Goal: Task Accomplishment & Management: Complete application form

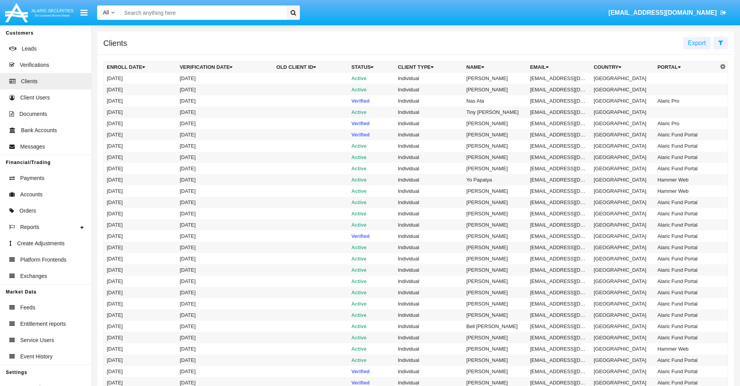
click at [720, 42] on icon at bounding box center [720, 43] width 5 height 6
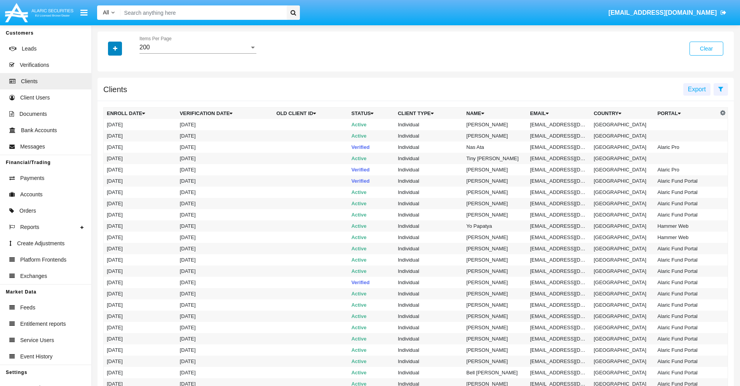
click at [115, 48] on icon "button" at bounding box center [115, 48] width 4 height 5
click at [121, 132] on span "Email" at bounding box center [121, 131] width 16 height 9
click at [107, 135] on input "Email" at bounding box center [106, 135] width 0 height 0
checkbox input "true"
click at [115, 48] on icon "button" at bounding box center [115, 48] width 4 height 5
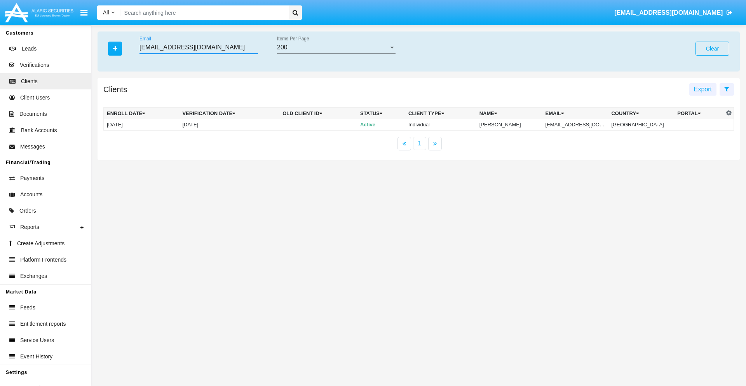
type input "[EMAIL_ADDRESS][DOMAIN_NAME]"
click at [580, 124] on td "[EMAIL_ADDRESS][DOMAIN_NAME]" at bounding box center [575, 125] width 66 height 12
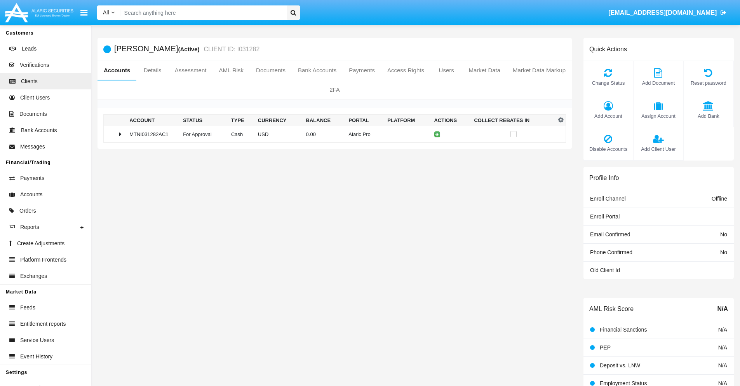
click at [708, 116] on span "Add Bank" at bounding box center [708, 115] width 42 height 7
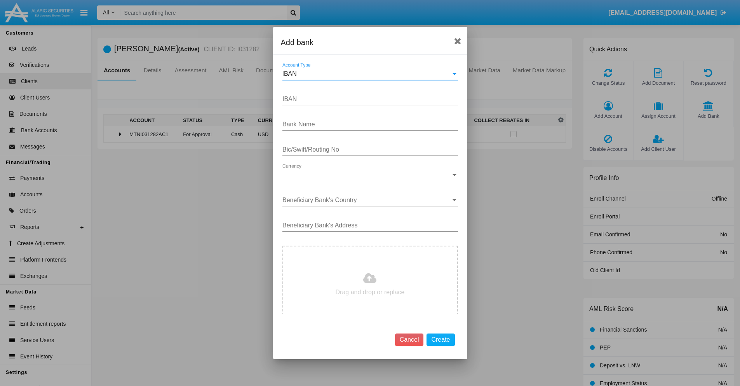
click at [367, 74] on div "IBAN" at bounding box center [366, 73] width 169 height 7
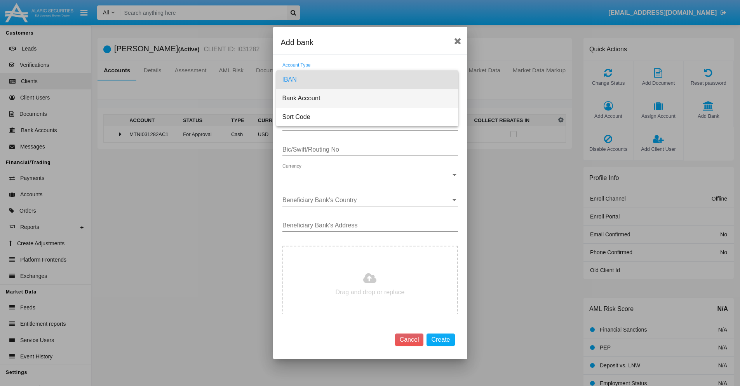
click at [367, 98] on span "Bank Account" at bounding box center [367, 98] width 170 height 19
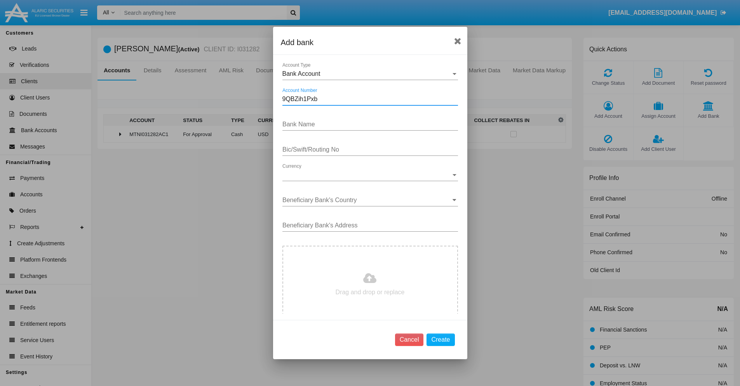
type input "9QBZih1Pxb"
type input "oFnioJpLspwiVFV"
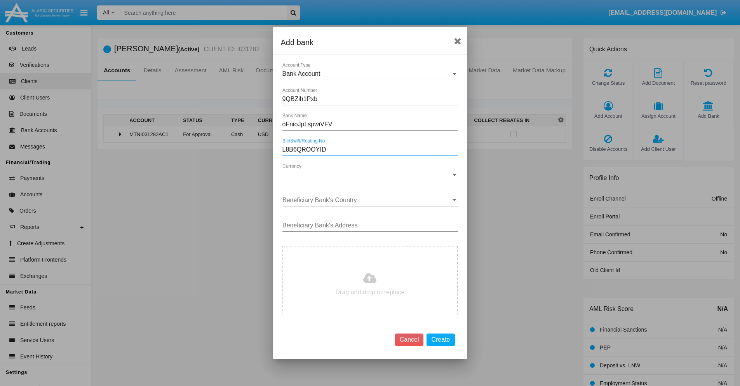
type input "L8B6QROOYID"
click at [367, 175] on span "Currency" at bounding box center [366, 174] width 169 height 7
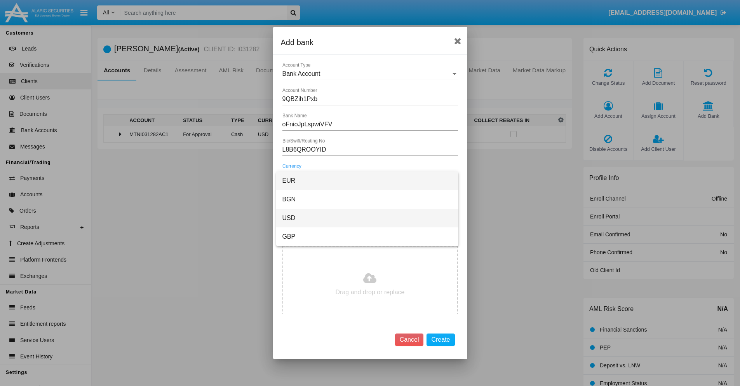
click at [367, 218] on span "USD" at bounding box center [367, 218] width 170 height 19
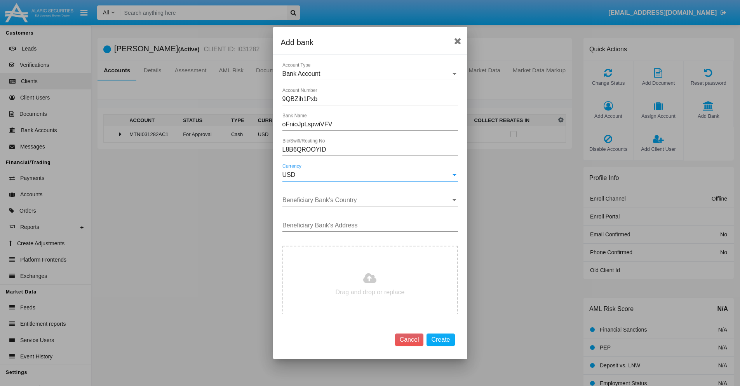
click at [367, 200] on input "Beneficiary Bank's Country" at bounding box center [370, 200] width 176 height 7
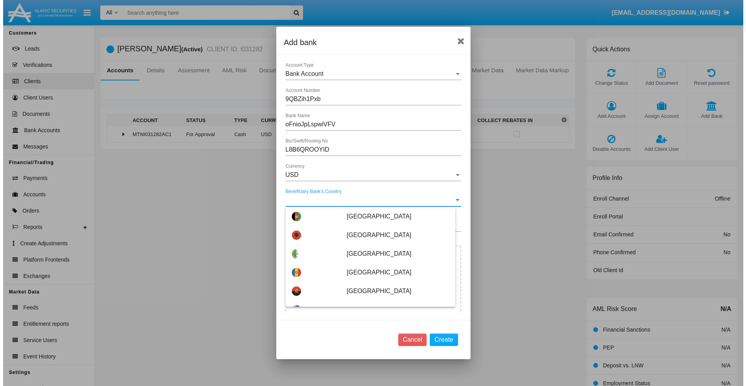
scroll to position [367, 0]
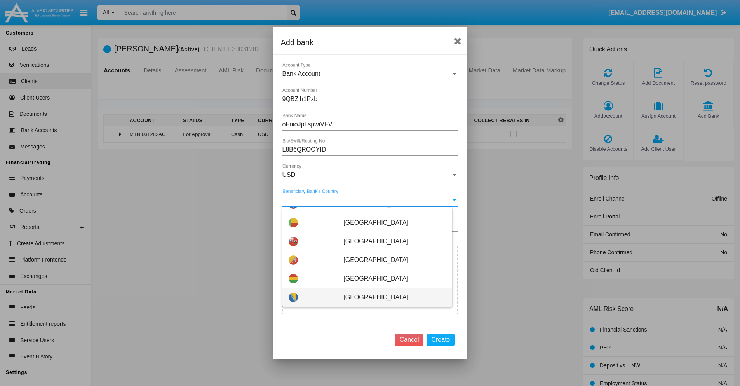
click at [390, 297] on span "[GEOGRAPHIC_DATA]" at bounding box center [394, 297] width 102 height 19
type input "[GEOGRAPHIC_DATA]"
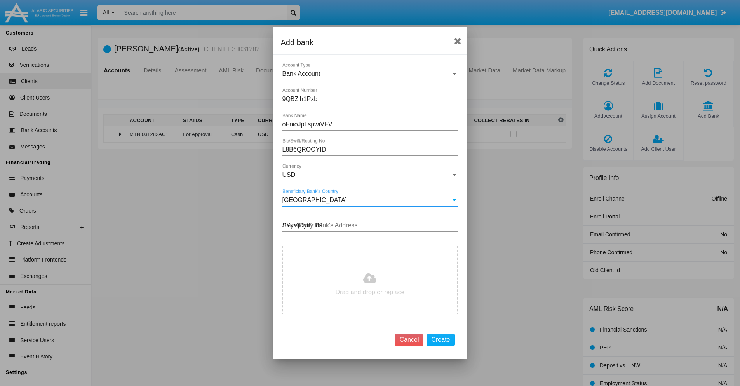
type input "SYyVjDytFt 893"
type input "C:\fakepath\bank-statement.png"
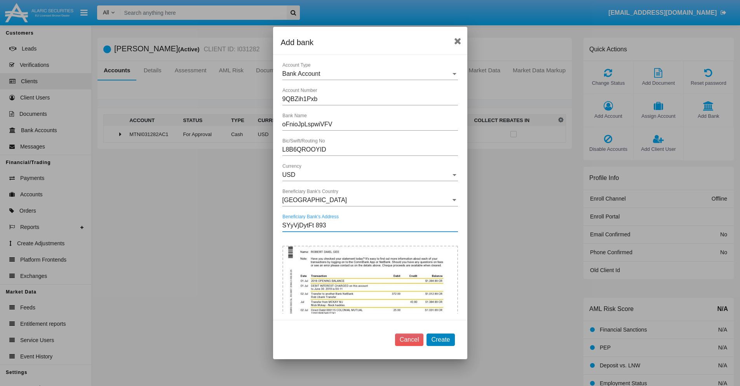
click at [440, 339] on button "Create" at bounding box center [440, 339] width 28 height 12
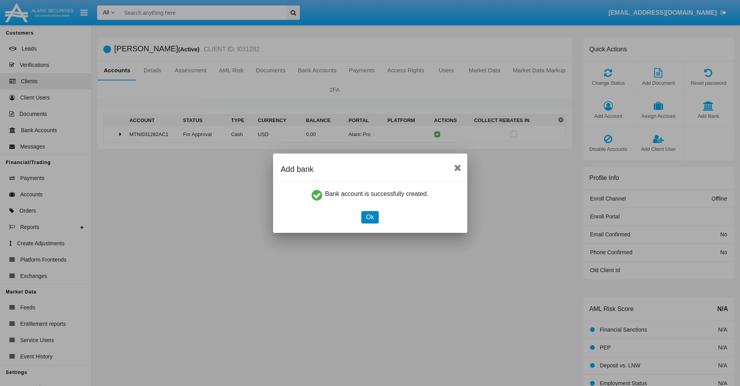
click at [370, 217] on button "Ok" at bounding box center [369, 217] width 17 height 12
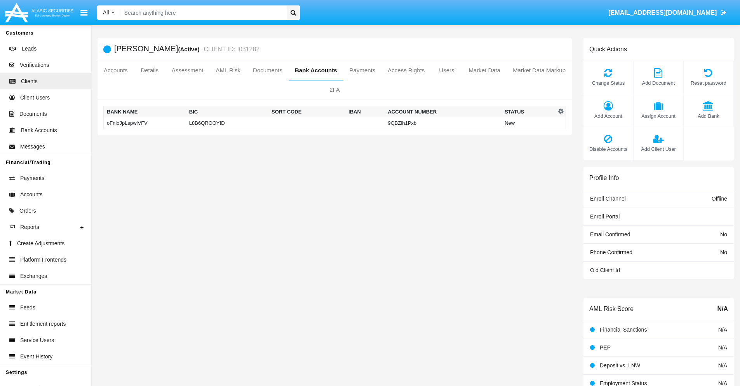
click at [144, 123] on td "oFnioJpLspwiVFV" at bounding box center [145, 123] width 82 height 12
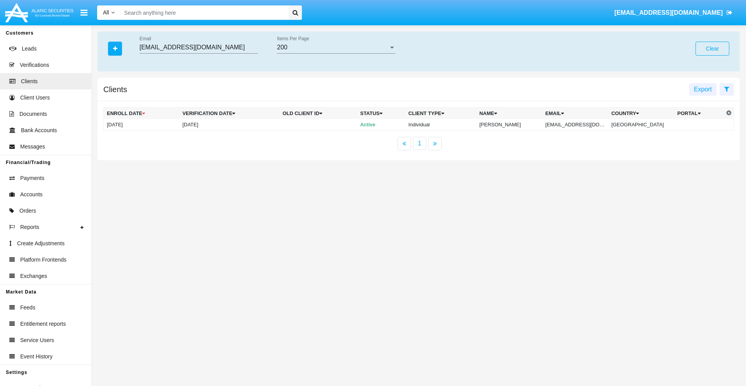
click at [712, 49] on button "Clear" at bounding box center [712, 49] width 34 height 14
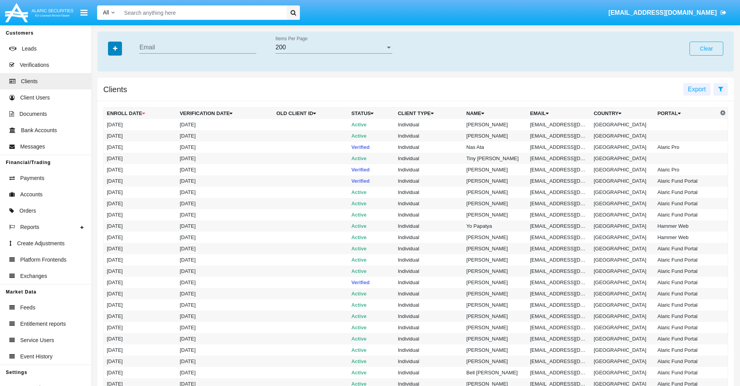
click at [115, 48] on icon "button" at bounding box center [115, 48] width 4 height 5
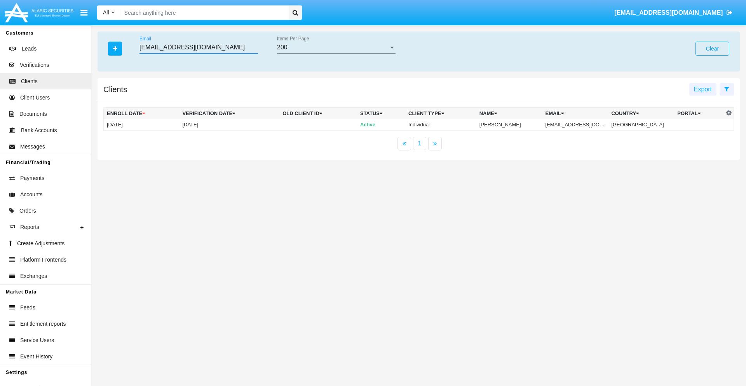
type input "[EMAIL_ADDRESS][DOMAIN_NAME]"
click at [580, 124] on td "[EMAIL_ADDRESS][DOMAIN_NAME]" at bounding box center [575, 125] width 66 height 12
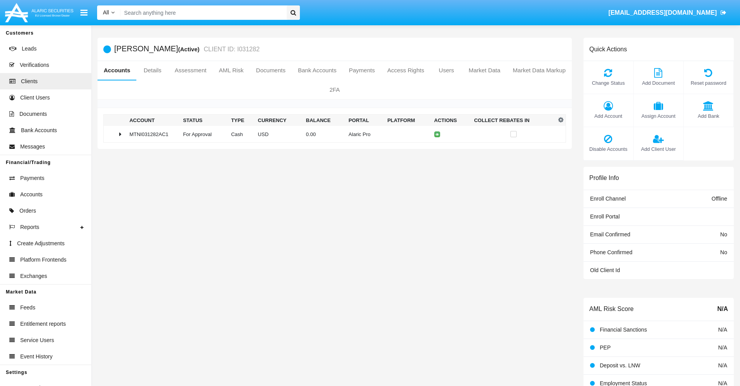
click at [708, 116] on span "Add Bank" at bounding box center [708, 115] width 42 height 7
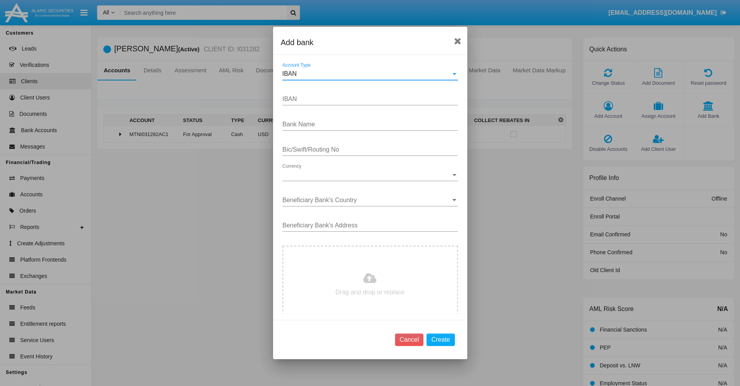
click at [367, 74] on div "IBAN" at bounding box center [366, 73] width 169 height 7
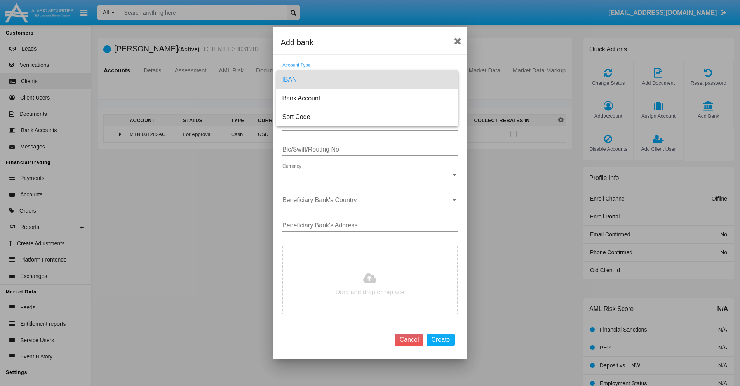
click at [367, 80] on span "IBAN" at bounding box center [367, 79] width 170 height 19
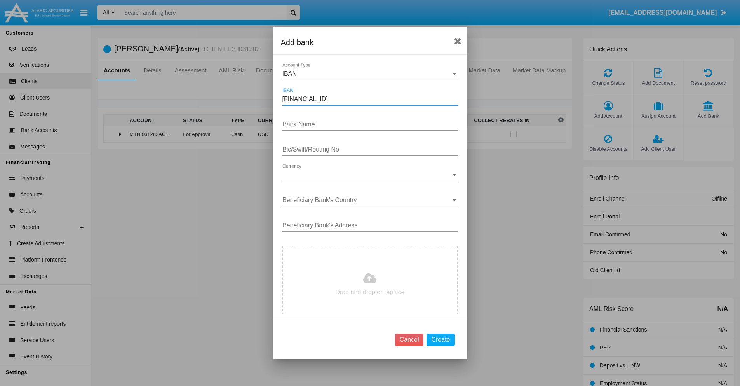
type input "DE31500105175143186793"
type input "wdcKxMxCvGBwhMF"
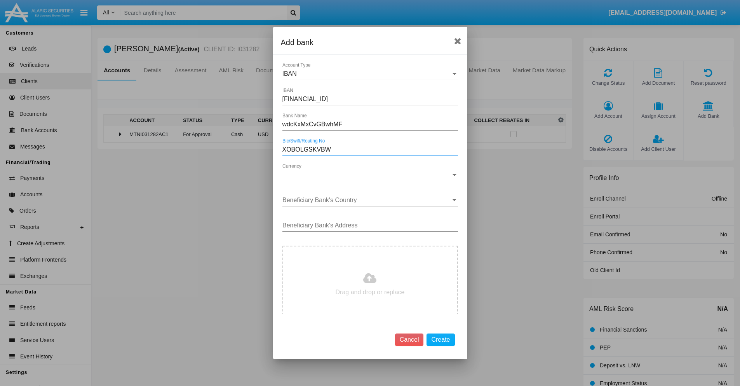
type input "XOBOLGSKVBW"
click at [367, 175] on span "Currency" at bounding box center [366, 174] width 169 height 7
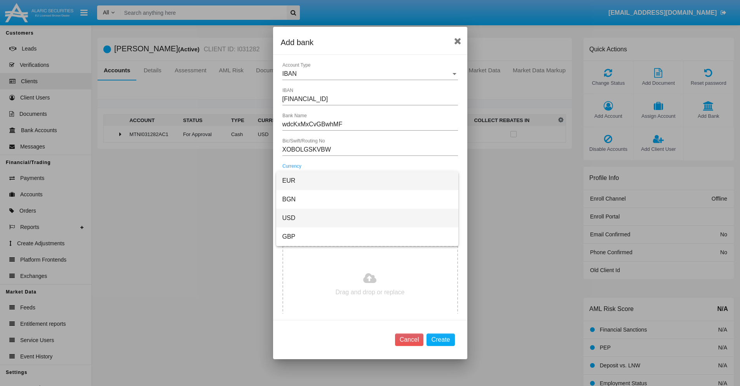
click at [367, 218] on span "USD" at bounding box center [367, 218] width 170 height 19
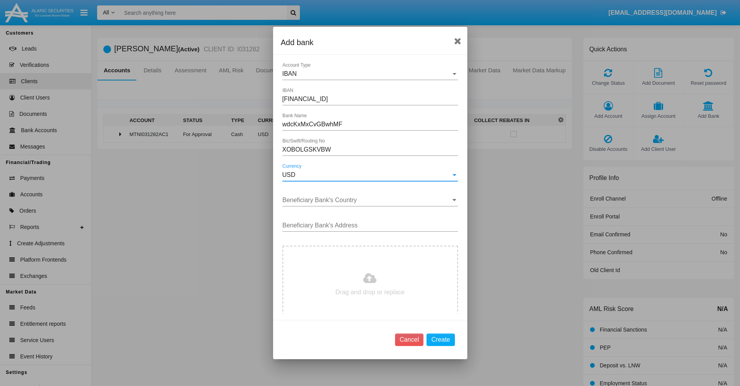
click at [367, 200] on input "Beneficiary Bank's Country" at bounding box center [370, 200] width 176 height 7
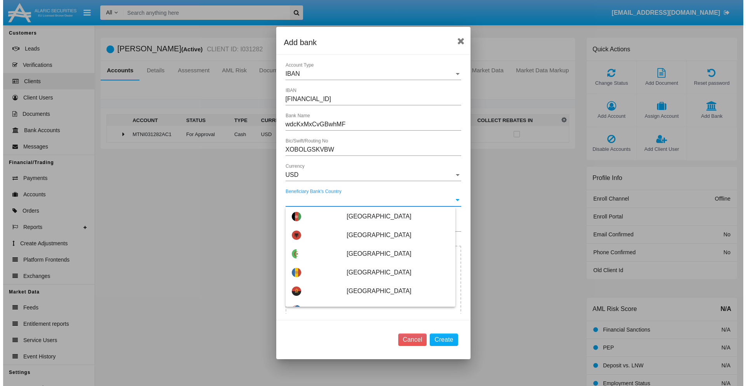
scroll to position [3834, 0]
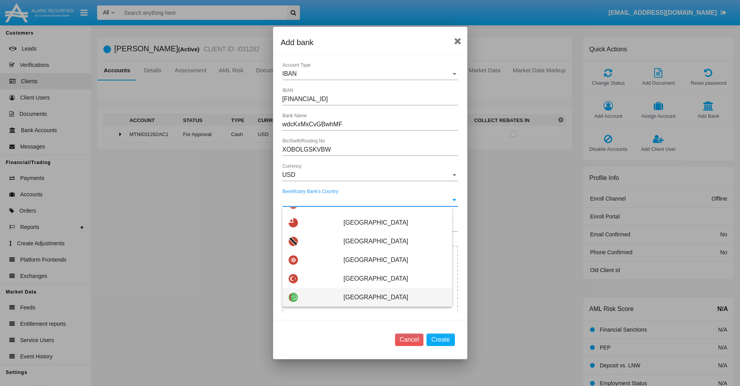
click at [390, 297] on span "[GEOGRAPHIC_DATA]" at bounding box center [394, 297] width 102 height 19
type input "[GEOGRAPHIC_DATA]"
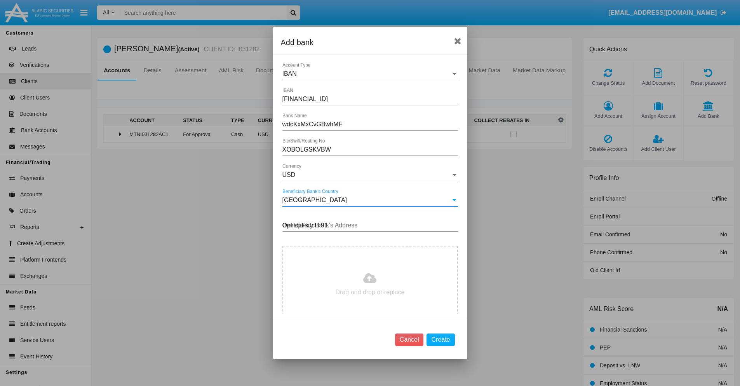
type input "OpHcpFkJcH 915"
type input "C:\fakepath\bank-statement.png"
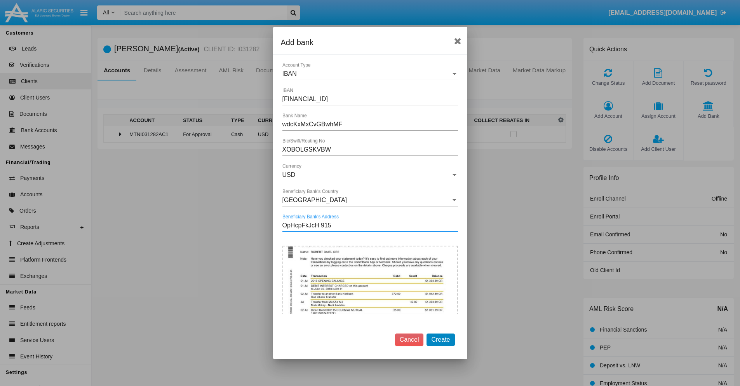
click at [440, 339] on button "Create" at bounding box center [440, 339] width 28 height 12
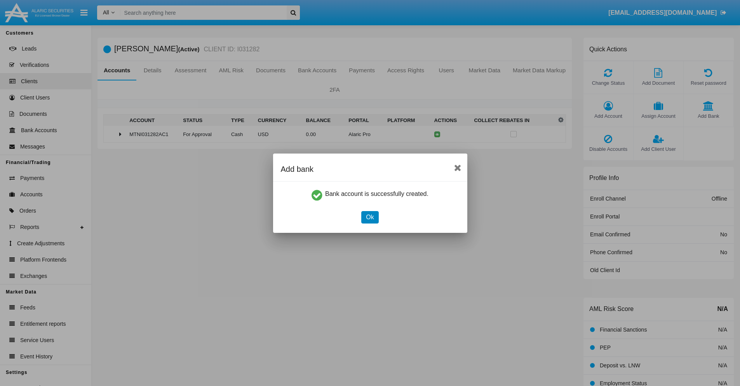
click at [370, 217] on button "Ok" at bounding box center [369, 217] width 17 height 12
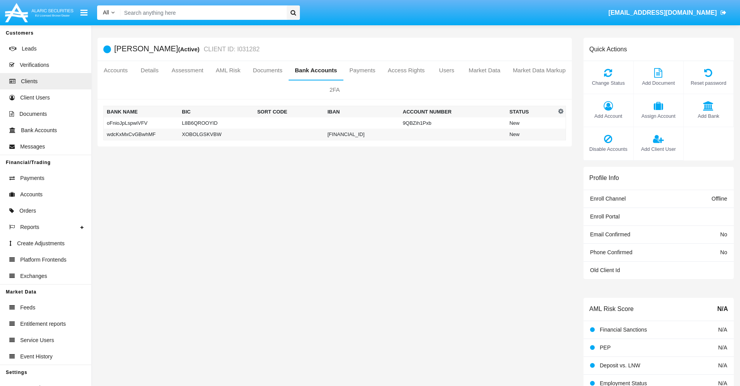
click at [141, 134] on td "wdcKxMxCvGBwhMF" at bounding box center [141, 135] width 75 height 12
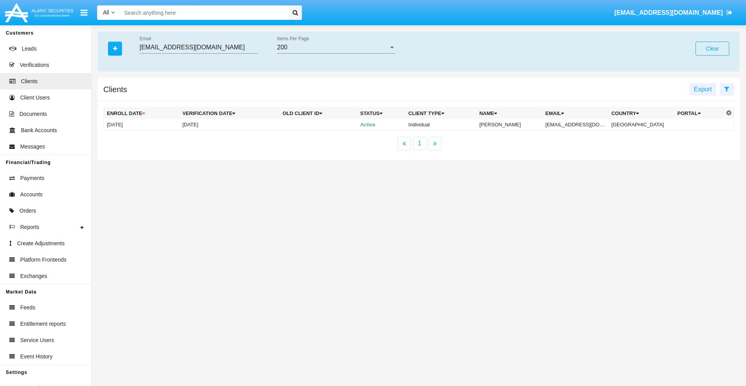
click at [712, 49] on button "Clear" at bounding box center [712, 49] width 34 height 14
click at [115, 48] on icon "button" at bounding box center [115, 48] width 4 height 5
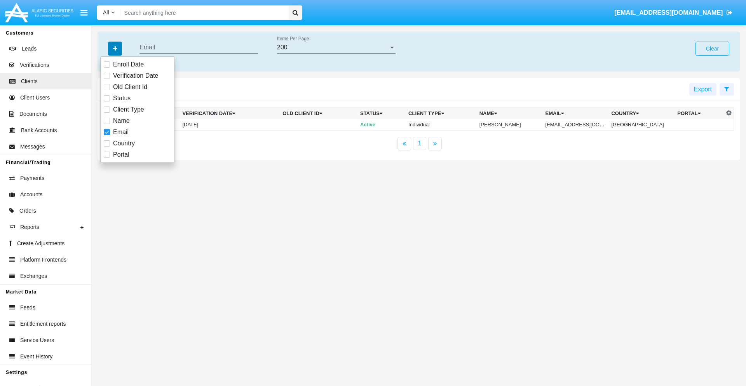
click at [115, 48] on icon "button" at bounding box center [115, 48] width 4 height 5
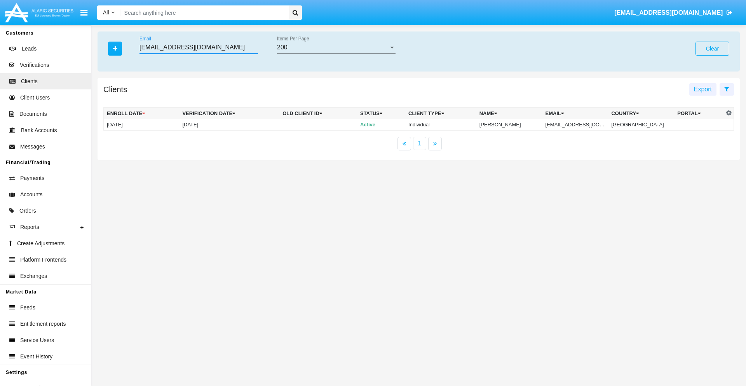
type input "[EMAIL_ADDRESS][DOMAIN_NAME]"
click at [580, 124] on td "[EMAIL_ADDRESS][DOMAIN_NAME]" at bounding box center [575, 125] width 66 height 12
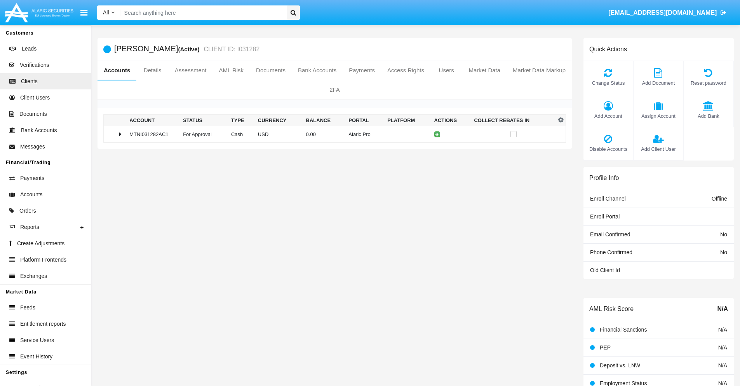
click at [708, 116] on span "Add Bank" at bounding box center [708, 115] width 42 height 7
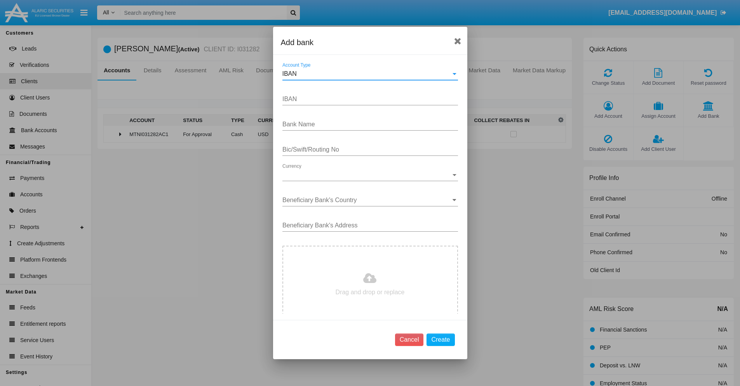
click at [367, 74] on div "IBAN" at bounding box center [366, 73] width 169 height 7
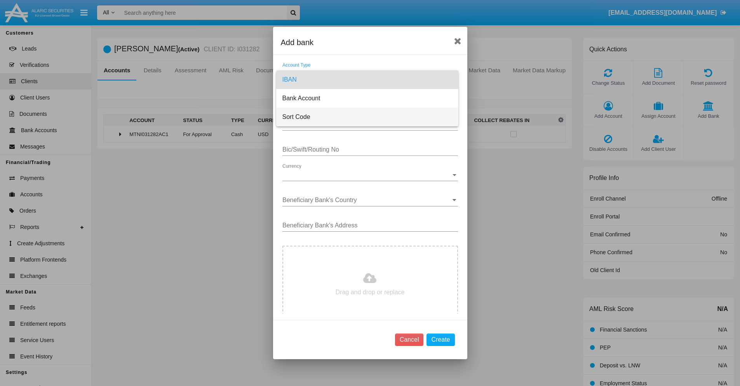
click at [367, 117] on span "Sort Code" at bounding box center [367, 117] width 170 height 19
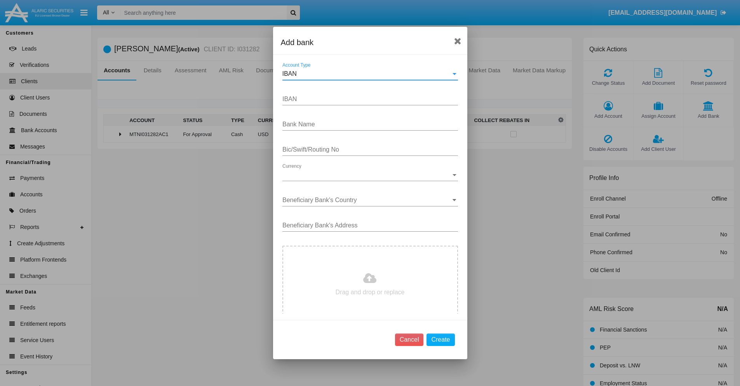
type input "[GEOGRAPHIC_DATA]"
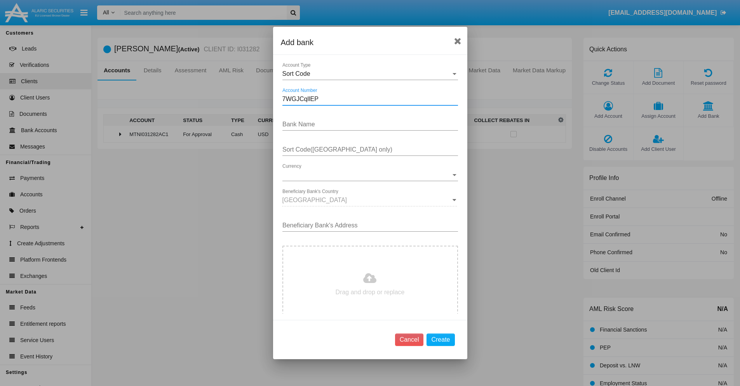
type input "7WGJCqllEP"
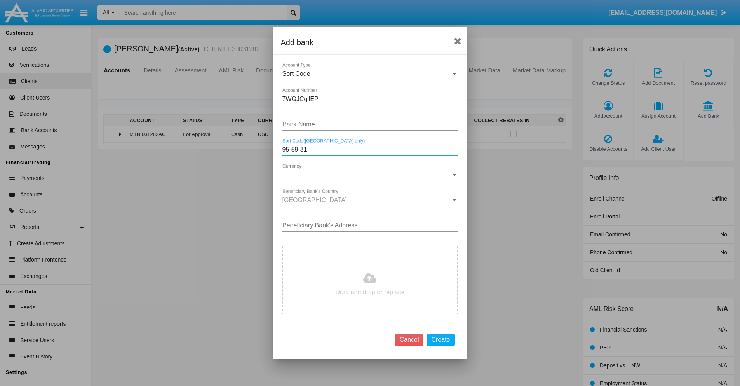
type input "95-59-31"
type input "wreWRSzqZPafsDw"
click at [367, 175] on span "Currency" at bounding box center [366, 174] width 169 height 7
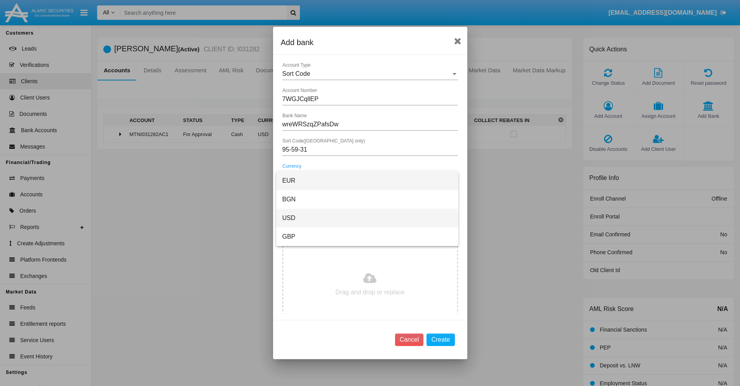
click at [367, 218] on span "USD" at bounding box center [367, 218] width 170 height 19
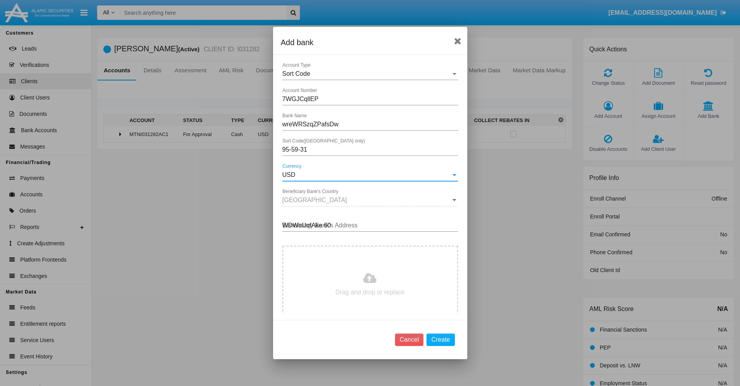
type input "WDWoUqfAke 607"
type input "C:\fakepath\bank-statement.png"
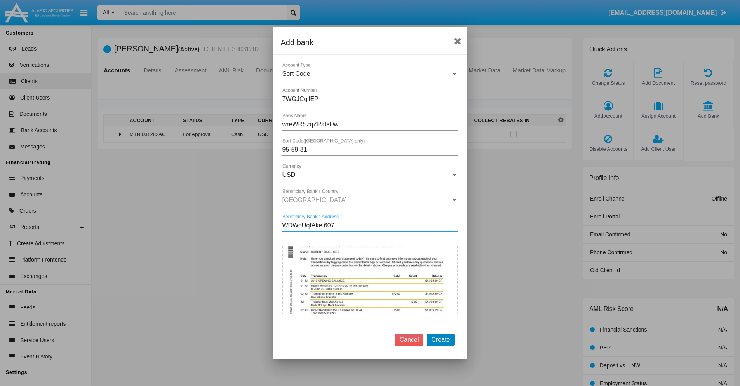
click at [440, 339] on button "Create" at bounding box center [440, 339] width 28 height 12
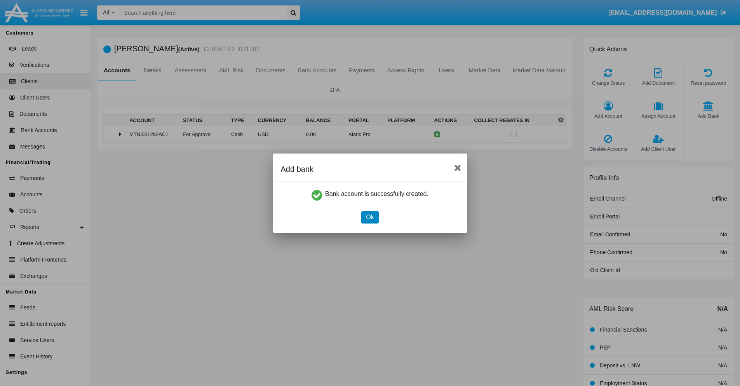
click at [370, 217] on button "Ok" at bounding box center [369, 217] width 17 height 12
